Goal: Task Accomplishment & Management: Manage account settings

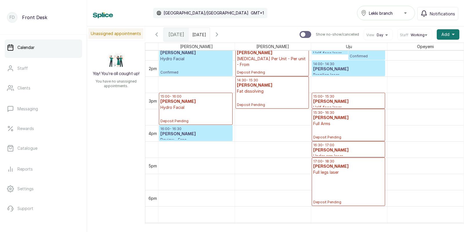
click at [334, 150] on h3 "[PERSON_NAME]" at bounding box center [348, 151] width 70 height 6
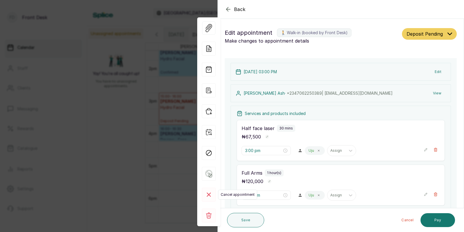
click at [207, 193] on rect at bounding box center [209, 195] width 14 height 14
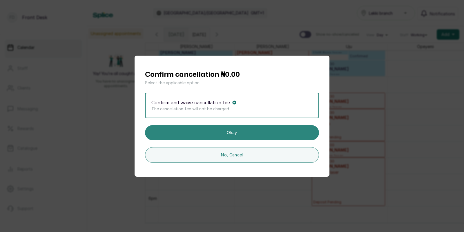
click at [244, 133] on button "Okay" at bounding box center [232, 132] width 174 height 15
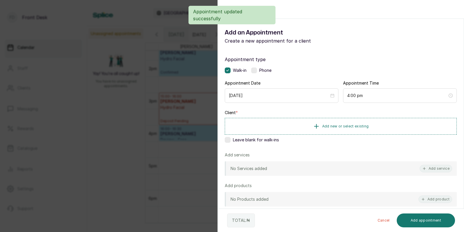
click at [185, 148] on div "Back Add Appointment Add an Appointment Create a new appointment for a client A…" at bounding box center [232, 116] width 464 height 232
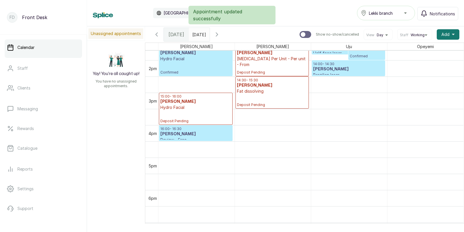
scroll to position [515, 0]
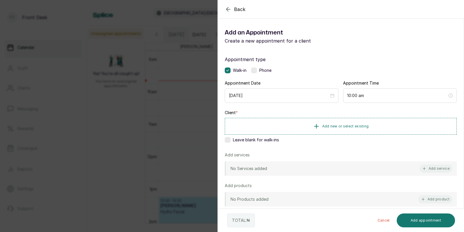
click at [187, 135] on div "Back Add Appointment Add an Appointment Create a new appointment for a client A…" at bounding box center [232, 116] width 464 height 232
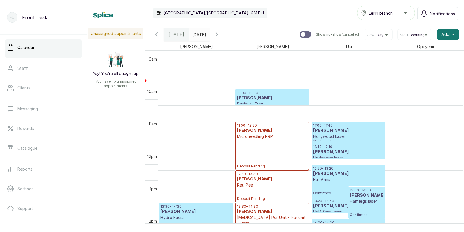
scroll to position [286, 0]
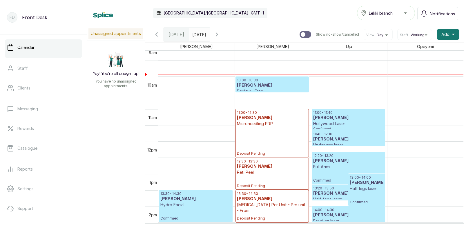
click at [280, 88] on h3 "[PERSON_NAME]" at bounding box center [272, 86] width 70 height 6
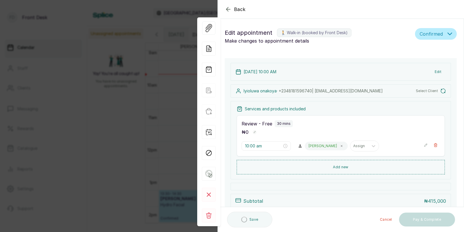
type input "10:00 am"
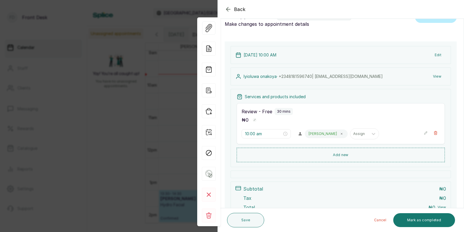
click at [438, 76] on button "View" at bounding box center [437, 76] width 18 height 10
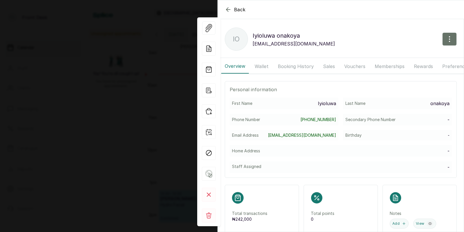
click at [289, 66] on button "Booking History" at bounding box center [295, 66] width 43 height 14
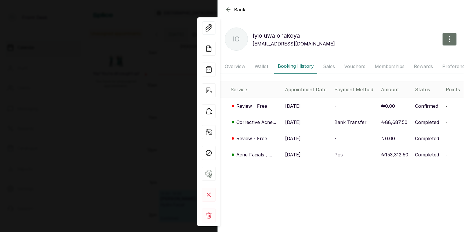
click at [296, 122] on p "[DATE]" at bounding box center [293, 122] width 16 height 7
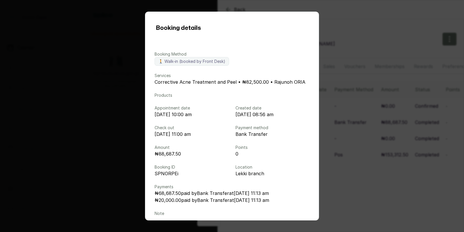
click at [341, 130] on div "Booking details Booking Method 🚶 Walk-in (booked by Front Desk) Services Correc…" at bounding box center [232, 116] width 464 height 232
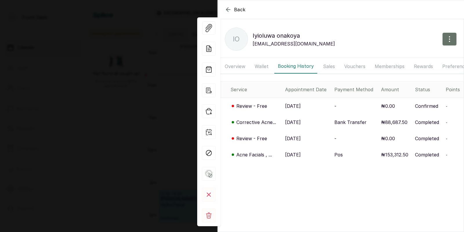
scroll to position [4, 0]
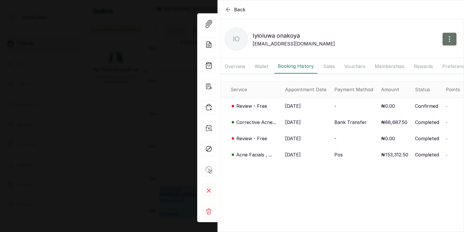
click at [301, 122] on p "[DATE]" at bounding box center [293, 122] width 16 height 7
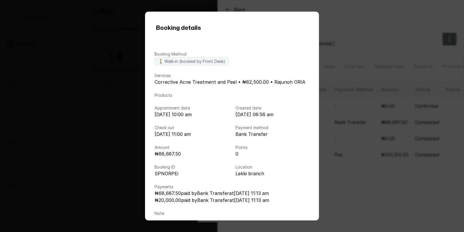
click at [340, 128] on div "Booking details Booking Method 🚶 Walk-in (booked by Front Desk) Services Correc…" at bounding box center [232, 116] width 464 height 232
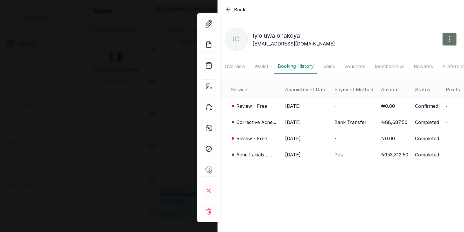
click at [153, 121] on div "Back [PERSON_NAME] Io [PERSON_NAME] [EMAIL_ADDRESS][DOMAIN_NAME] Overview Walle…" at bounding box center [232, 116] width 464 height 232
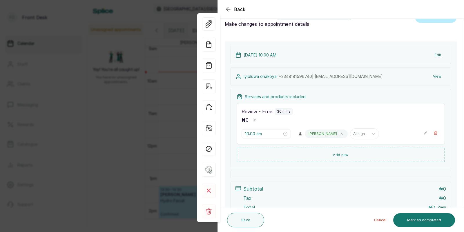
click at [148, 124] on div "Back Appointment Details Edit appointment 🚶 Walk-in (booked by Front Desk) Make…" at bounding box center [232, 116] width 464 height 232
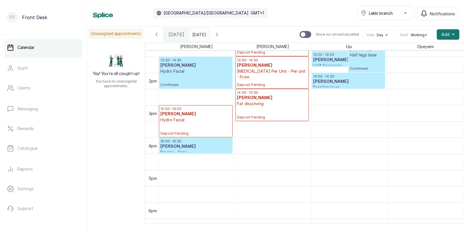
scroll to position [416, 0]
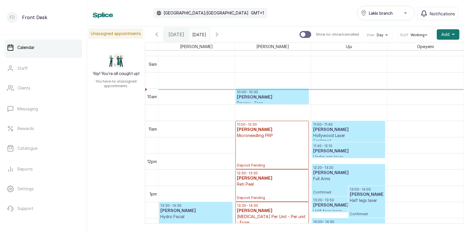
click at [271, 98] on h3 "[PERSON_NAME]" at bounding box center [272, 98] width 70 height 6
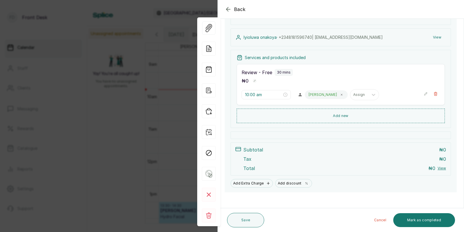
click at [436, 35] on button "View" at bounding box center [437, 37] width 18 height 10
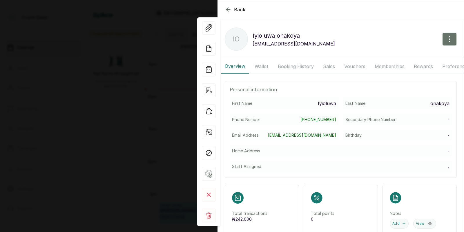
click at [298, 65] on button "Booking History" at bounding box center [295, 66] width 43 height 14
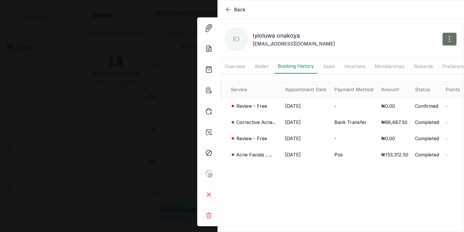
click at [294, 122] on p "[DATE]" at bounding box center [293, 122] width 16 height 7
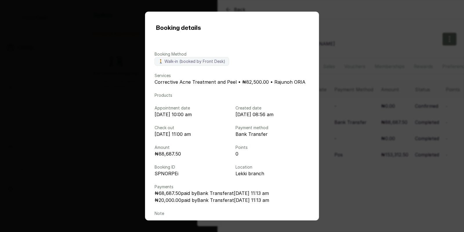
click at [363, 113] on div "Booking details Booking Method 🚶 Walk-in (booked by Front Desk) Services Correc…" at bounding box center [232, 116] width 464 height 232
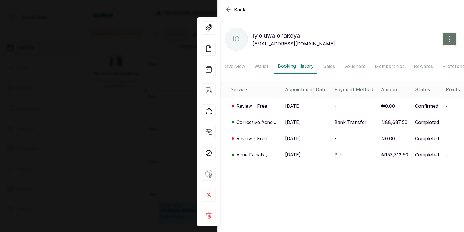
click at [131, 135] on div "Back [PERSON_NAME] Io [PERSON_NAME] [EMAIL_ADDRESS][DOMAIN_NAME] Overview Walle…" at bounding box center [232, 116] width 464 height 232
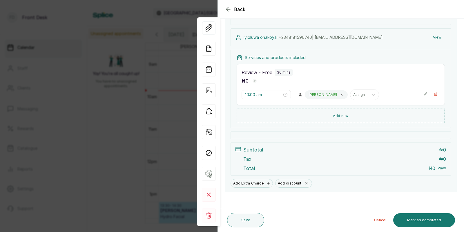
click at [131, 135] on div "Back Appointment Details Edit appointment 🚶 Walk-in (booked by Front Desk) Make…" at bounding box center [232, 116] width 464 height 232
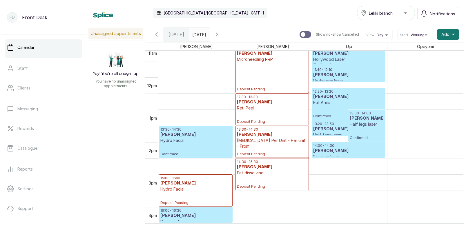
scroll to position [363, 0]
click at [32, 89] on link "Clients" at bounding box center [43, 88] width 77 height 16
